Goal: Complete application form

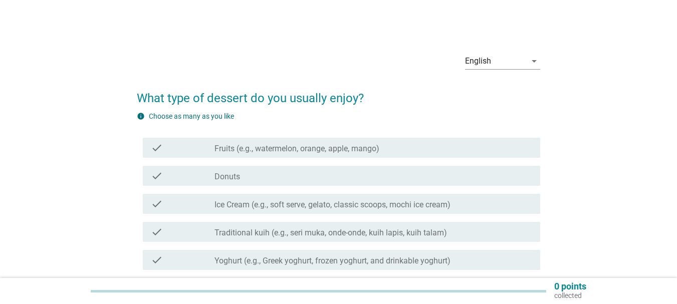
click at [165, 203] on div "check" at bounding box center [183, 204] width 64 height 12
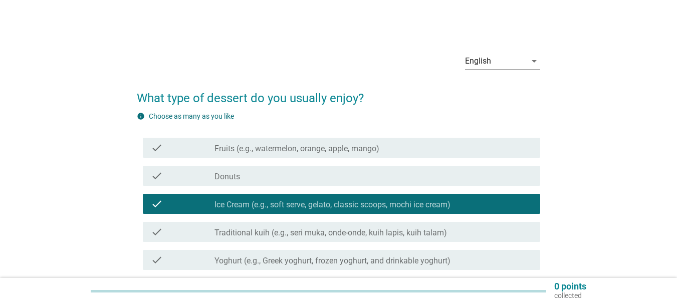
click at [189, 149] on div "check" at bounding box center [183, 148] width 64 height 12
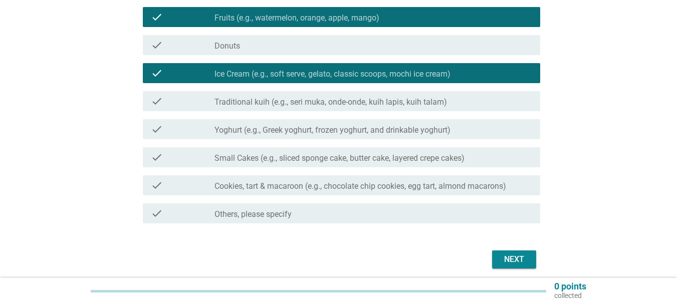
scroll to position [150, 0]
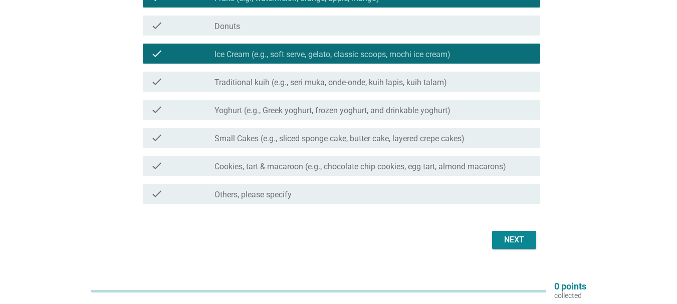
click at [255, 83] on label "Traditional kuih (e.g., seri muka, onde-onde, kuih lapis, kuih talam)" at bounding box center [331, 83] width 233 height 10
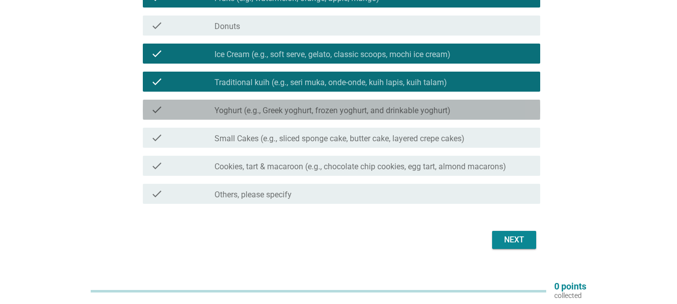
click at [251, 111] on label "Yoghurt (e.g., Greek yoghurt, frozen yoghurt, and drinkable yoghurt)" at bounding box center [333, 111] width 236 height 10
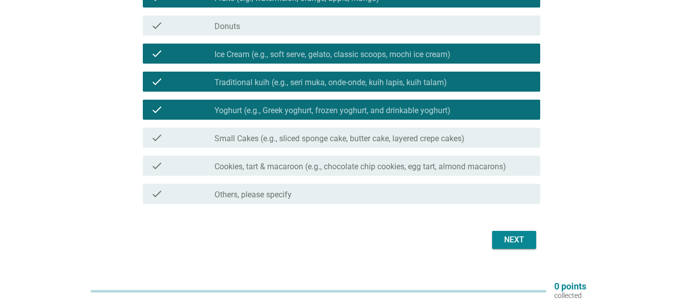
click at [413, 162] on label "Cookies, tart & macaroon (e.g., chocolate chip cookies, egg tart, almond macaro…" at bounding box center [361, 167] width 292 height 10
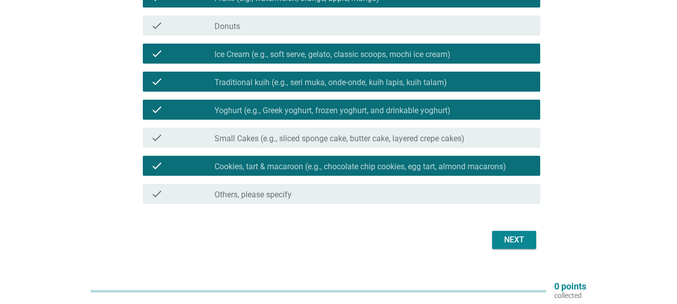
click at [530, 246] on button "Next" at bounding box center [514, 240] width 44 height 18
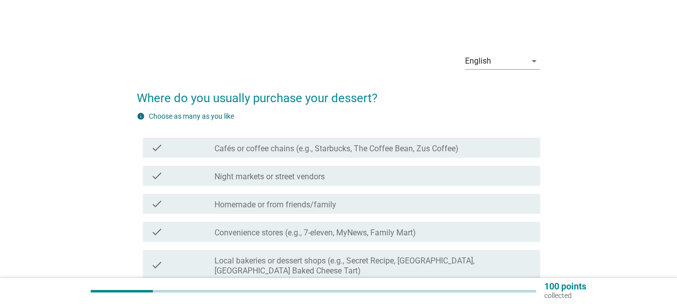
click at [455, 142] on div "check_box_outline_blank Cafés or coffee chains (e.g., Starbucks, The Coffee Bea…" at bounding box center [374, 148] width 318 height 12
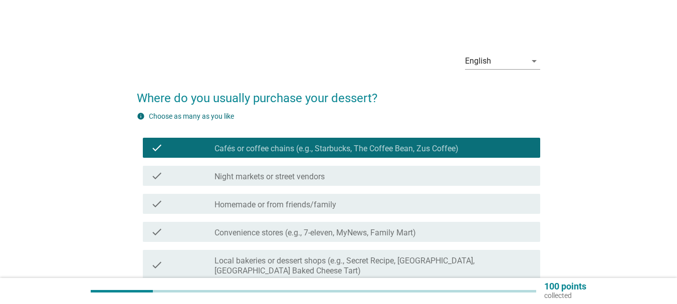
click at [422, 174] on div "check_box_outline_blank Night markets or street vendors" at bounding box center [374, 176] width 318 height 12
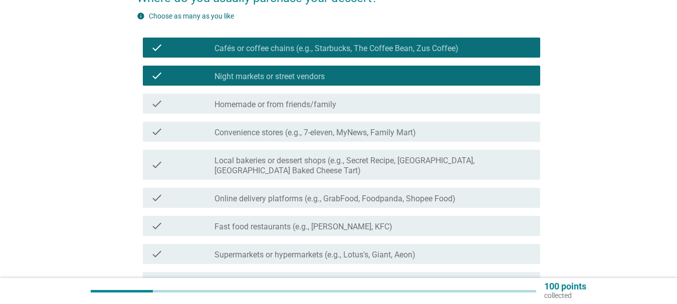
scroll to position [150, 0]
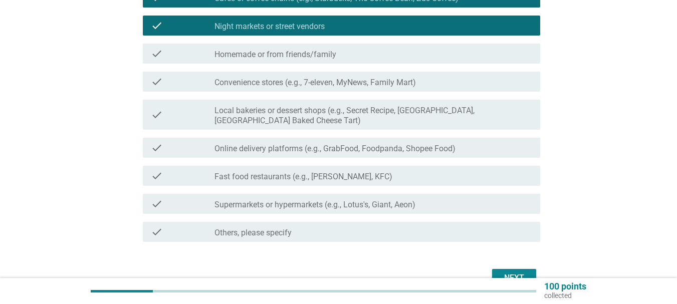
click at [330, 109] on label "Local bakeries or dessert shops (e.g., Secret Recipe, [GEOGRAPHIC_DATA], [GEOGR…" at bounding box center [374, 116] width 318 height 20
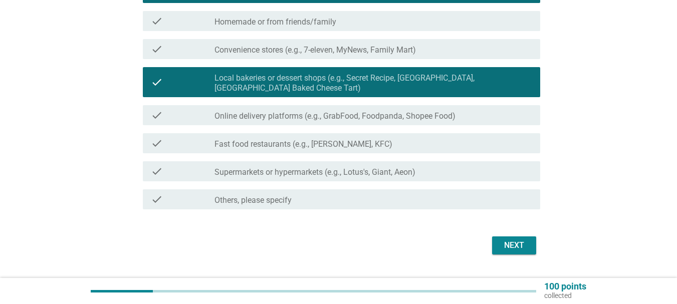
scroll to position [200, 0]
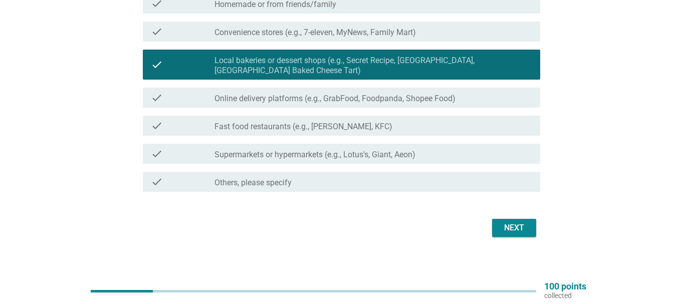
click at [399, 148] on div "check_box_outline_blank Supermarkets or hypermarkets (e.g., Lotus's, Giant, Aeo…" at bounding box center [374, 154] width 318 height 12
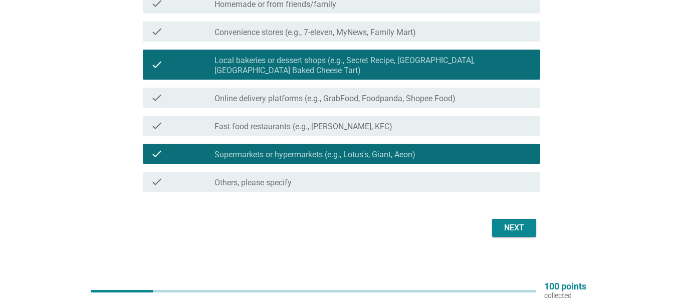
click at [538, 230] on div "Next" at bounding box center [338, 228] width 403 height 24
click at [528, 230] on button "Next" at bounding box center [514, 228] width 44 height 18
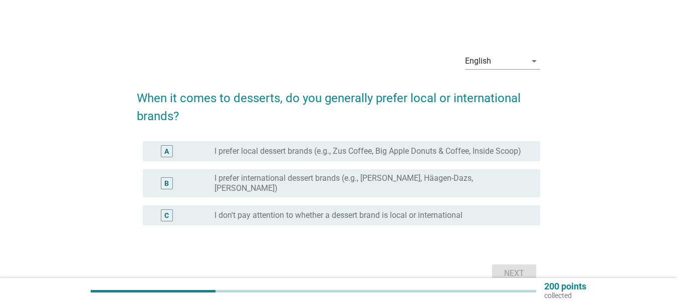
click at [274, 215] on label "I don't pay attention to whether a dessert brand is local or international" at bounding box center [339, 216] width 248 height 10
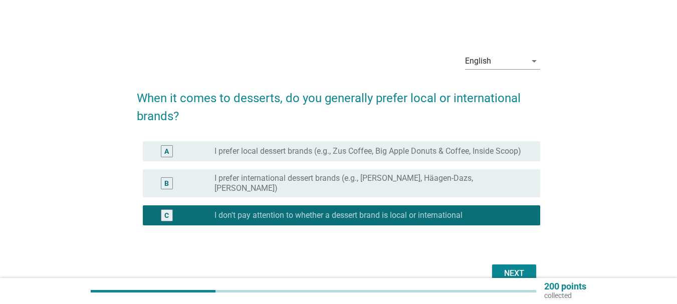
click at [522, 268] on div "Next" at bounding box center [514, 274] width 28 height 12
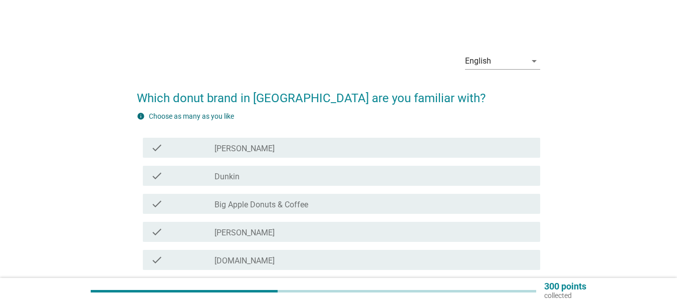
click at [254, 153] on label "[PERSON_NAME]" at bounding box center [245, 149] width 60 height 10
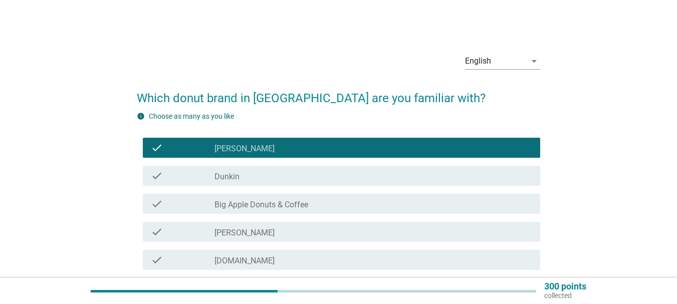
click at [254, 166] on div "check check_box_outline_blank Dunkin" at bounding box center [341, 176] width 397 height 20
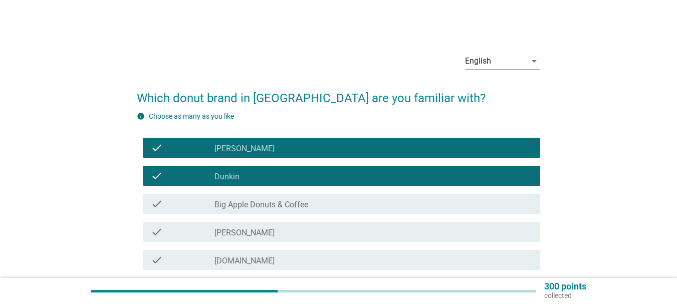
click at [256, 199] on div "check_box_outline_blank Big Apple Donuts & Coffee" at bounding box center [374, 204] width 318 height 12
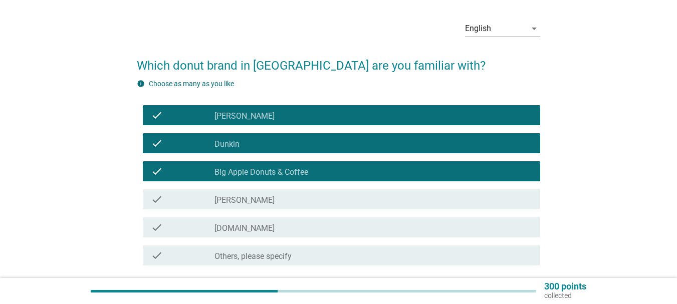
scroll to position [50, 0]
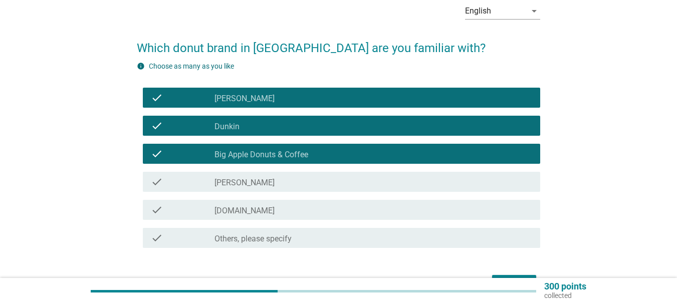
click at [296, 215] on div "check_box_outline_blank [DOMAIN_NAME]" at bounding box center [374, 210] width 318 height 12
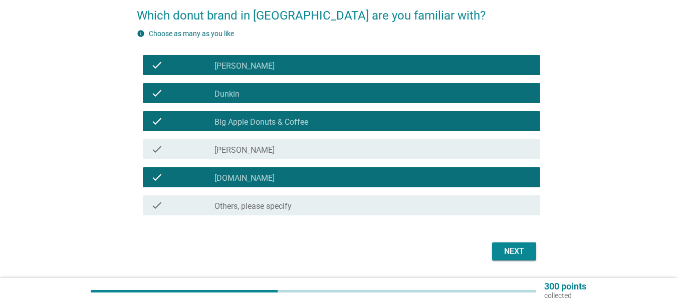
scroll to position [100, 0]
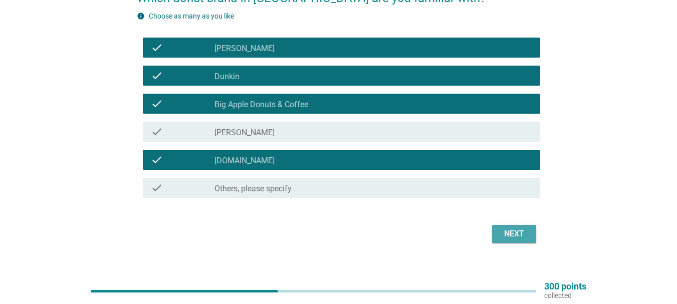
click at [526, 237] on div "Next" at bounding box center [514, 234] width 28 height 12
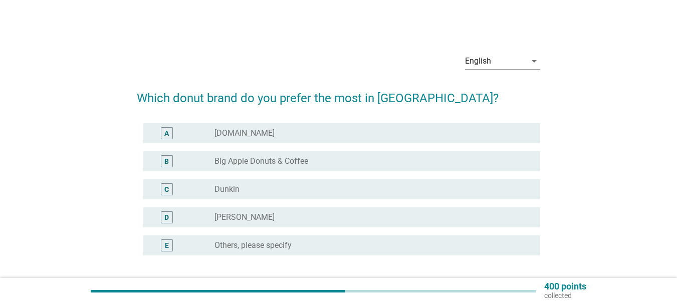
click at [278, 227] on div "D radio_button_unchecked [PERSON_NAME]" at bounding box center [341, 218] width 397 height 20
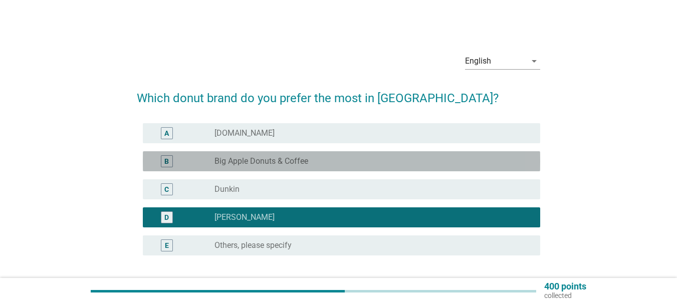
click at [288, 166] on label "Big Apple Donuts & Coffee" at bounding box center [262, 161] width 94 height 10
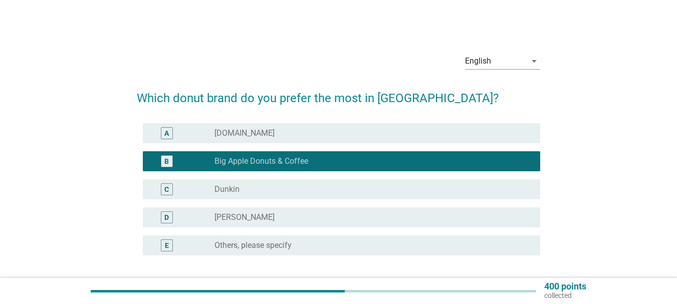
scroll to position [50, 0]
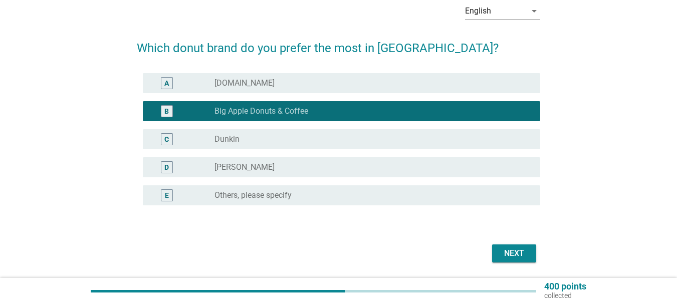
click at [418, 143] on div "radio_button_unchecked Dunkin" at bounding box center [370, 139] width 310 height 10
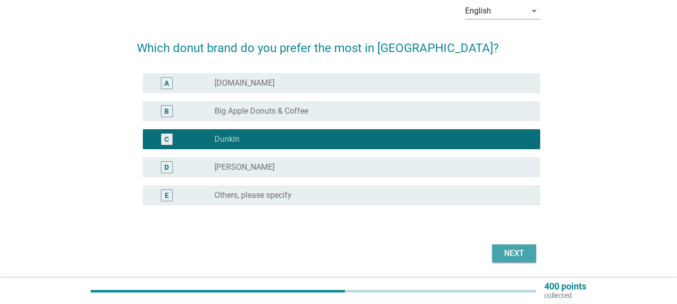
click at [503, 253] on div "Next" at bounding box center [514, 254] width 28 height 12
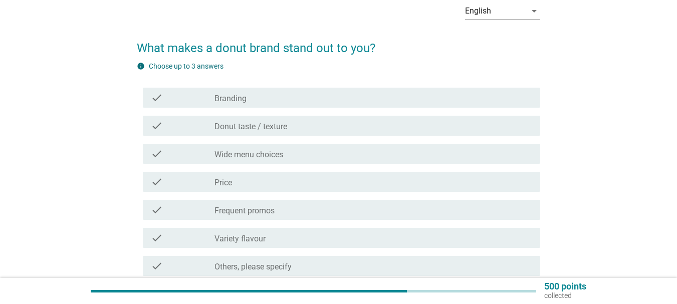
click at [306, 126] on div "check_box_outline_blank Donut taste / texture" at bounding box center [374, 126] width 318 height 12
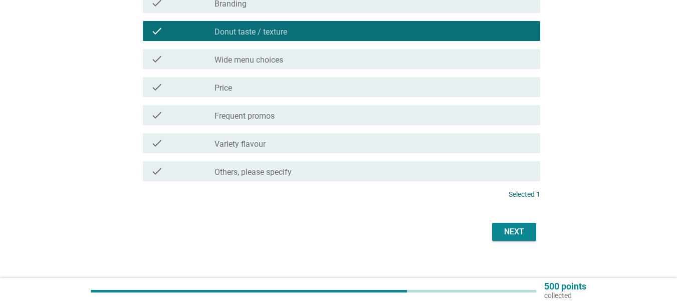
scroll to position [150, 0]
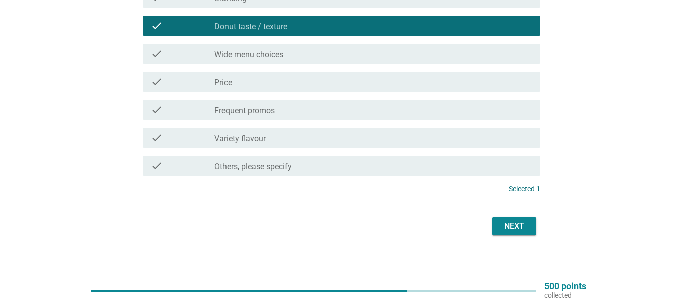
click at [301, 91] on div "check check_box_outline_blank Price" at bounding box center [341, 82] width 397 height 20
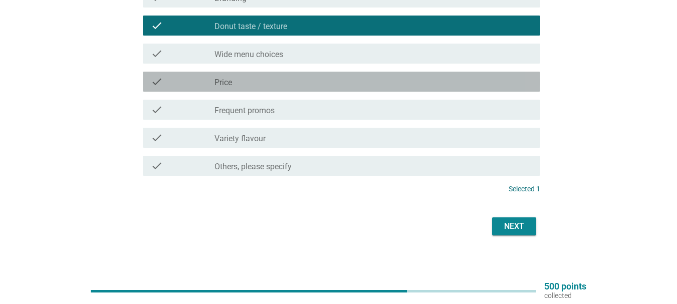
click at [302, 77] on div "check_box_outline_blank Price" at bounding box center [374, 82] width 318 height 12
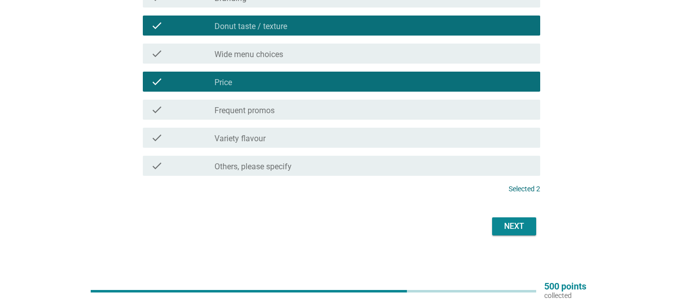
click at [304, 61] on div "check check_box_outline_blank Wide menu choices" at bounding box center [341, 54] width 397 height 20
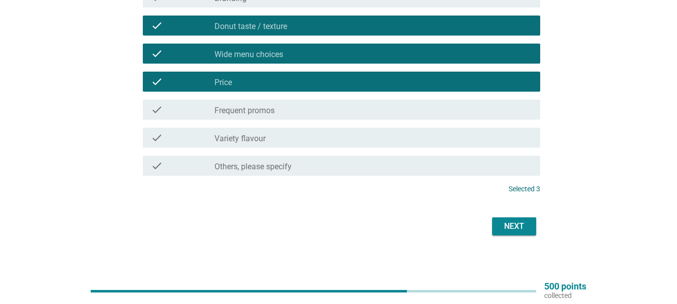
click at [396, 137] on div "check_box_outline_blank Variety flavour" at bounding box center [374, 138] width 318 height 12
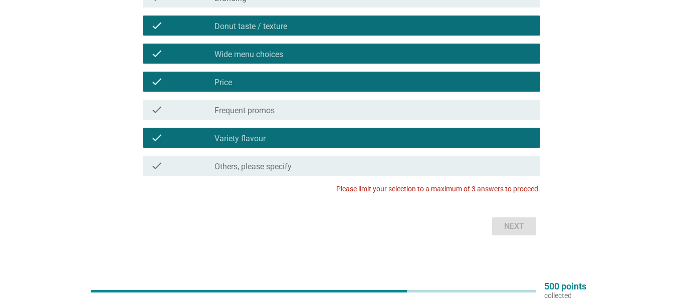
click at [281, 48] on div "check_box_outline_blank Wide menu choices" at bounding box center [374, 54] width 318 height 12
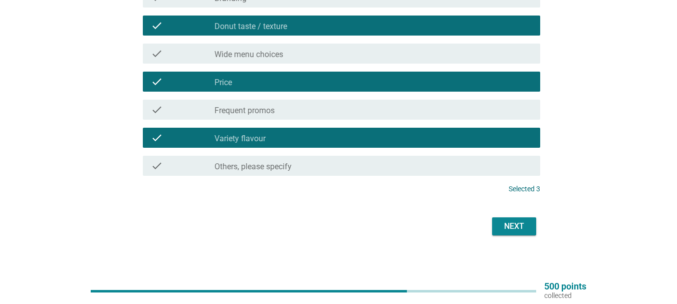
click at [515, 217] on div "Next" at bounding box center [338, 227] width 403 height 24
click at [514, 230] on div "Next" at bounding box center [514, 227] width 28 height 12
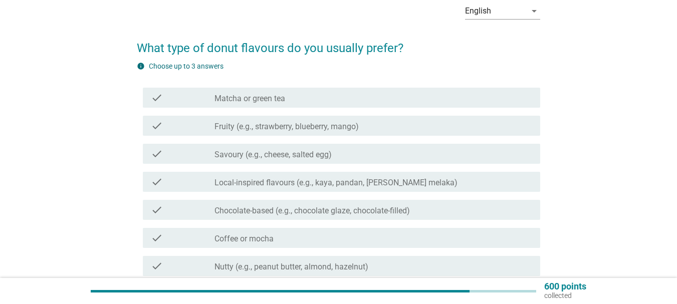
scroll to position [100, 0]
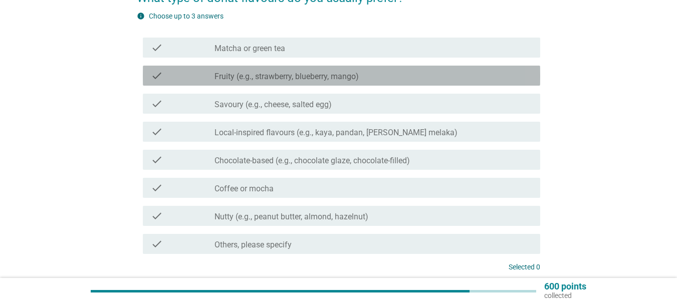
click at [302, 83] on div "check check_box_outline_blank Fruity (e.g., strawberry, blueberry, mango)" at bounding box center [341, 76] width 397 height 20
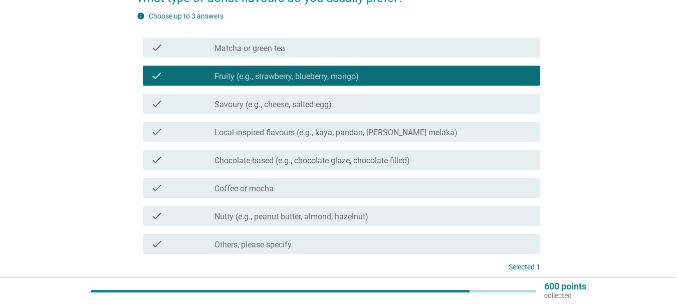
click at [311, 217] on label "Nutty (e.g., peanut butter, almond, hazelnut)" at bounding box center [292, 217] width 154 height 10
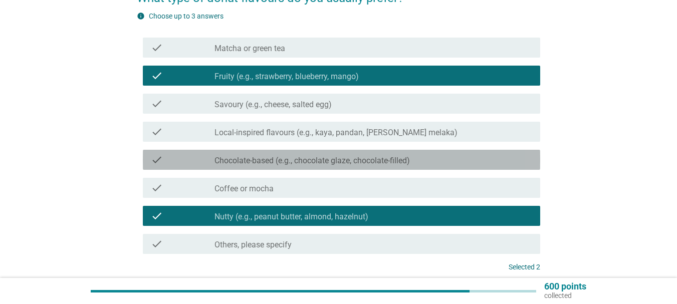
click at [340, 160] on label "Chocolate-based (e.g., chocolate glaze, chocolate-filled)" at bounding box center [312, 161] width 195 height 10
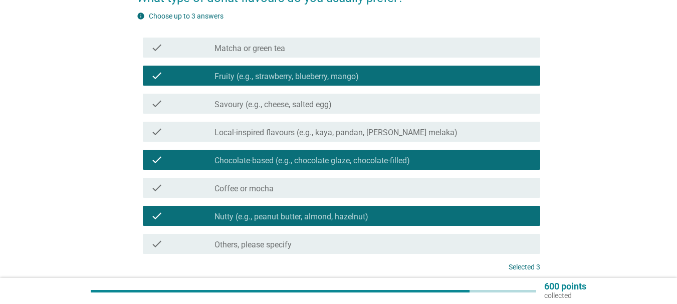
scroll to position [150, 0]
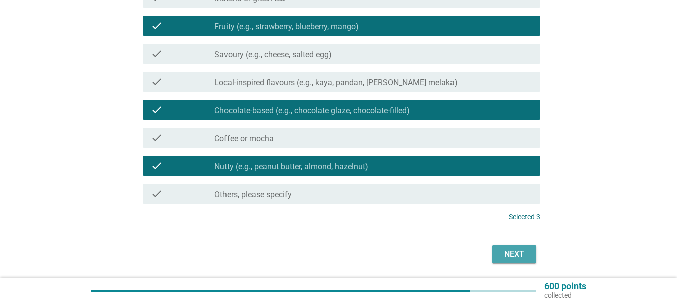
click at [519, 261] on button "Next" at bounding box center [514, 255] width 44 height 18
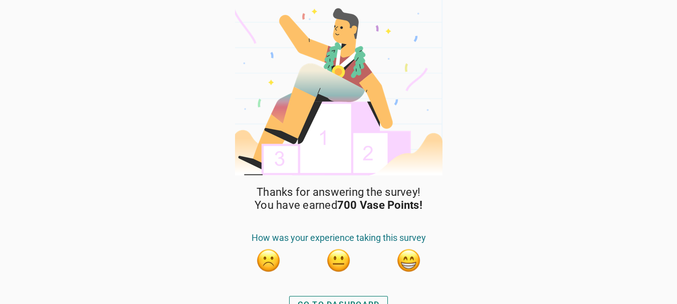
scroll to position [13, 0]
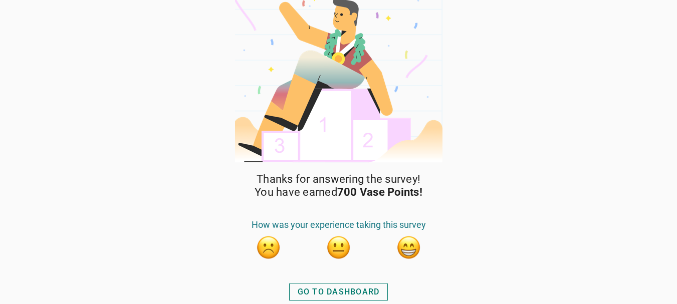
click at [374, 292] on div "GO TO DASHBOARD" at bounding box center [339, 292] width 82 height 12
